Goal: Information Seeking & Learning: Learn about a topic

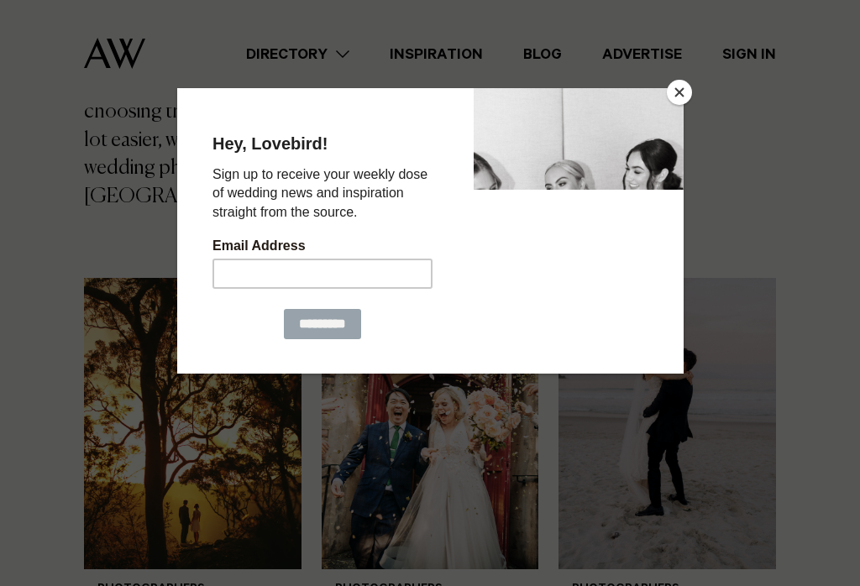
scroll to position [554, 0]
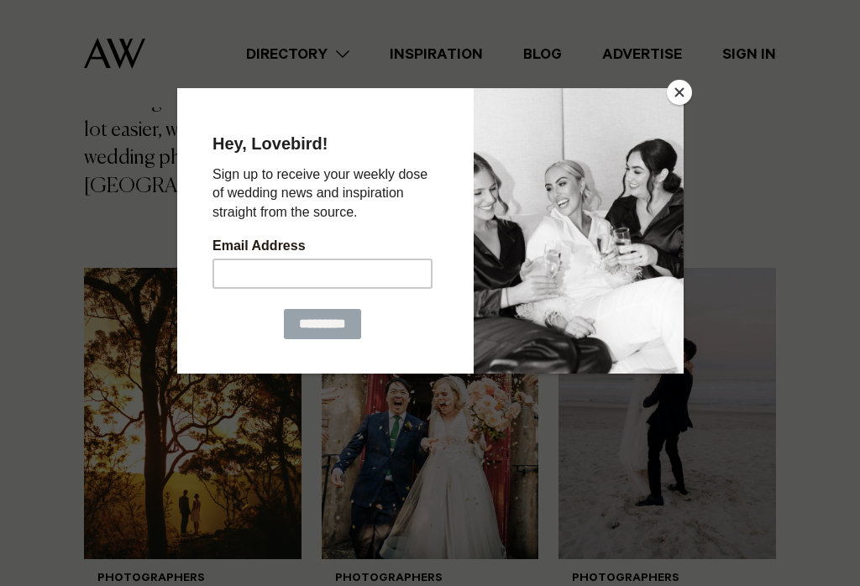
click at [684, 94] on button "Close" at bounding box center [679, 92] width 25 height 25
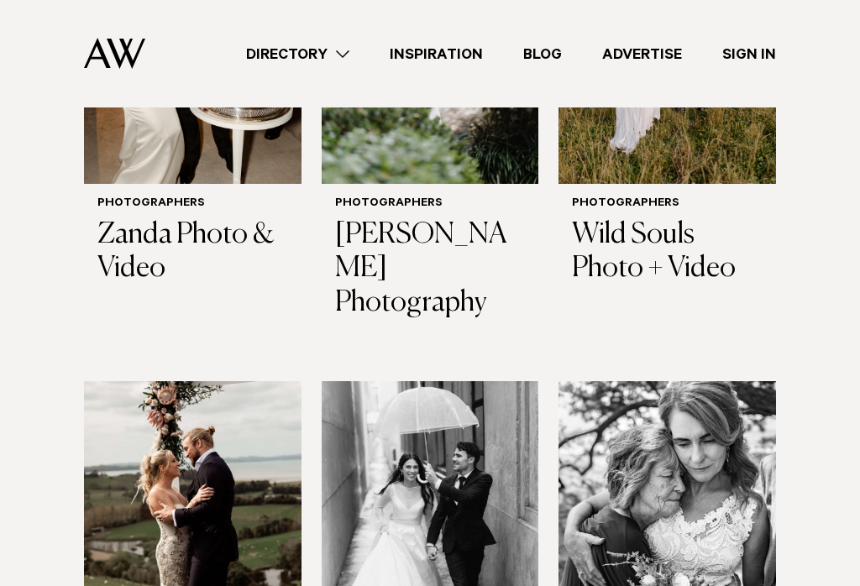
scroll to position [3830, 0]
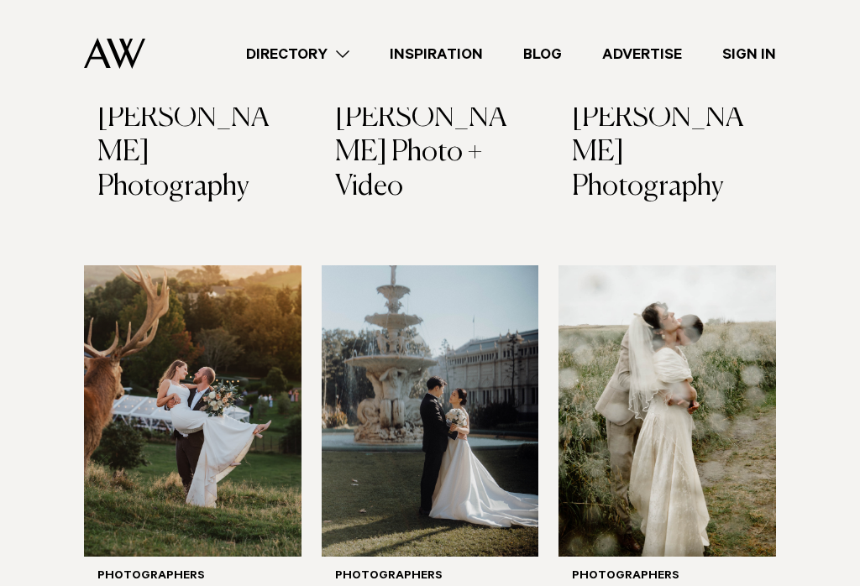
scroll to position [1534, 0]
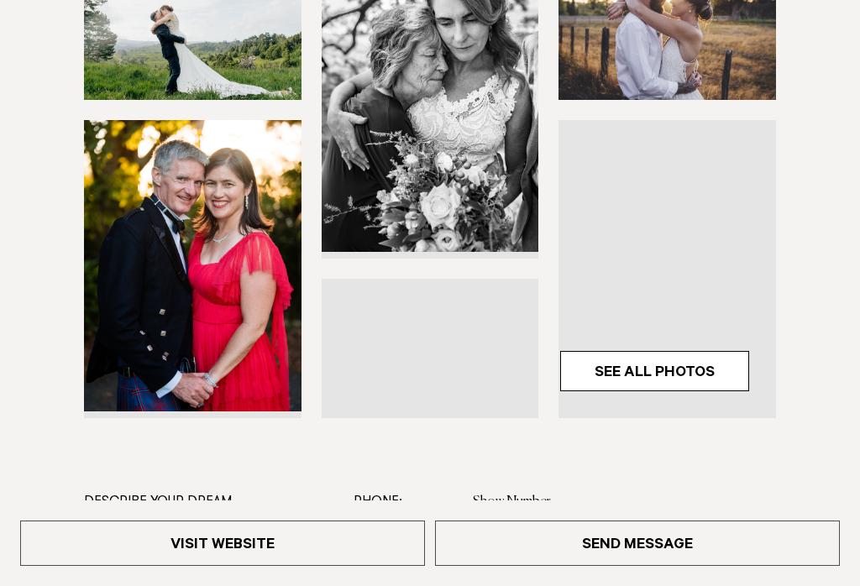
scroll to position [404, 0]
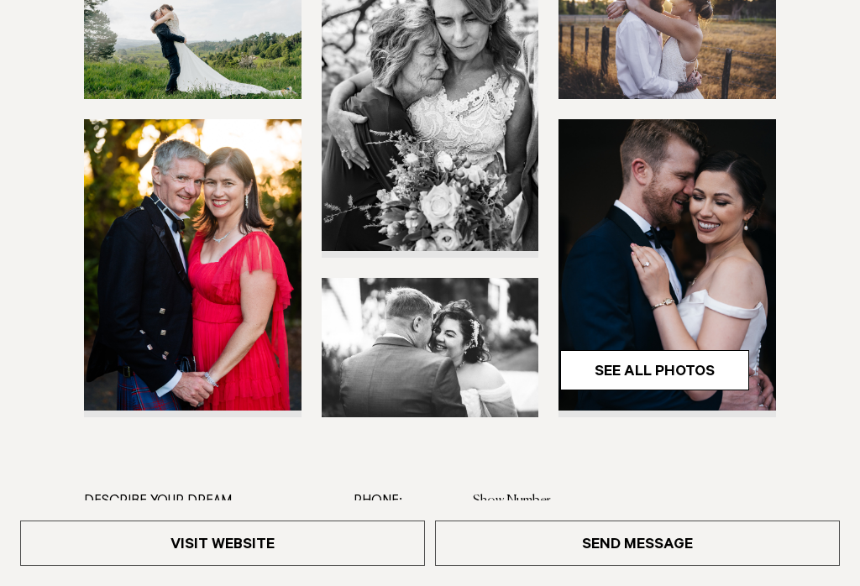
click at [657, 371] on link "See All Photos" at bounding box center [654, 370] width 189 height 40
